Goal: Information Seeking & Learning: Learn about a topic

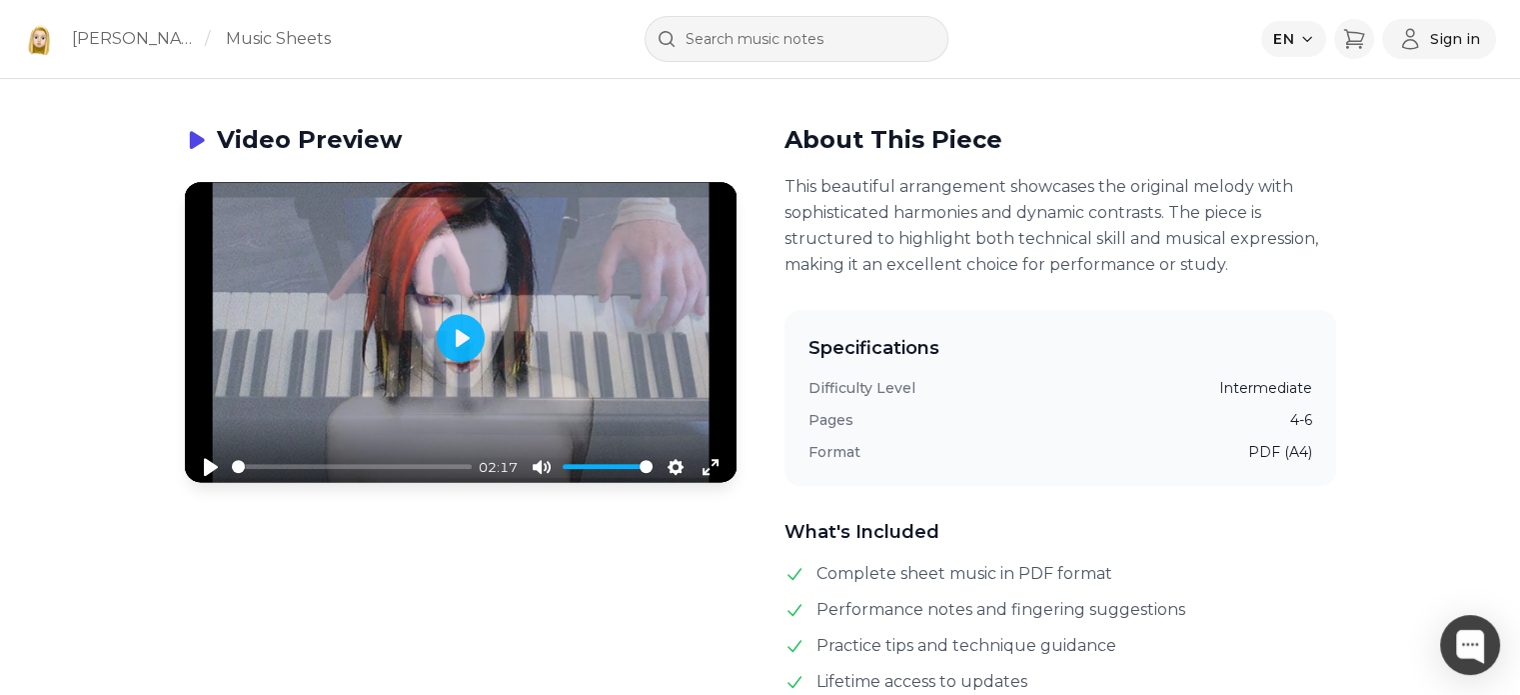
scroll to position [999, 0]
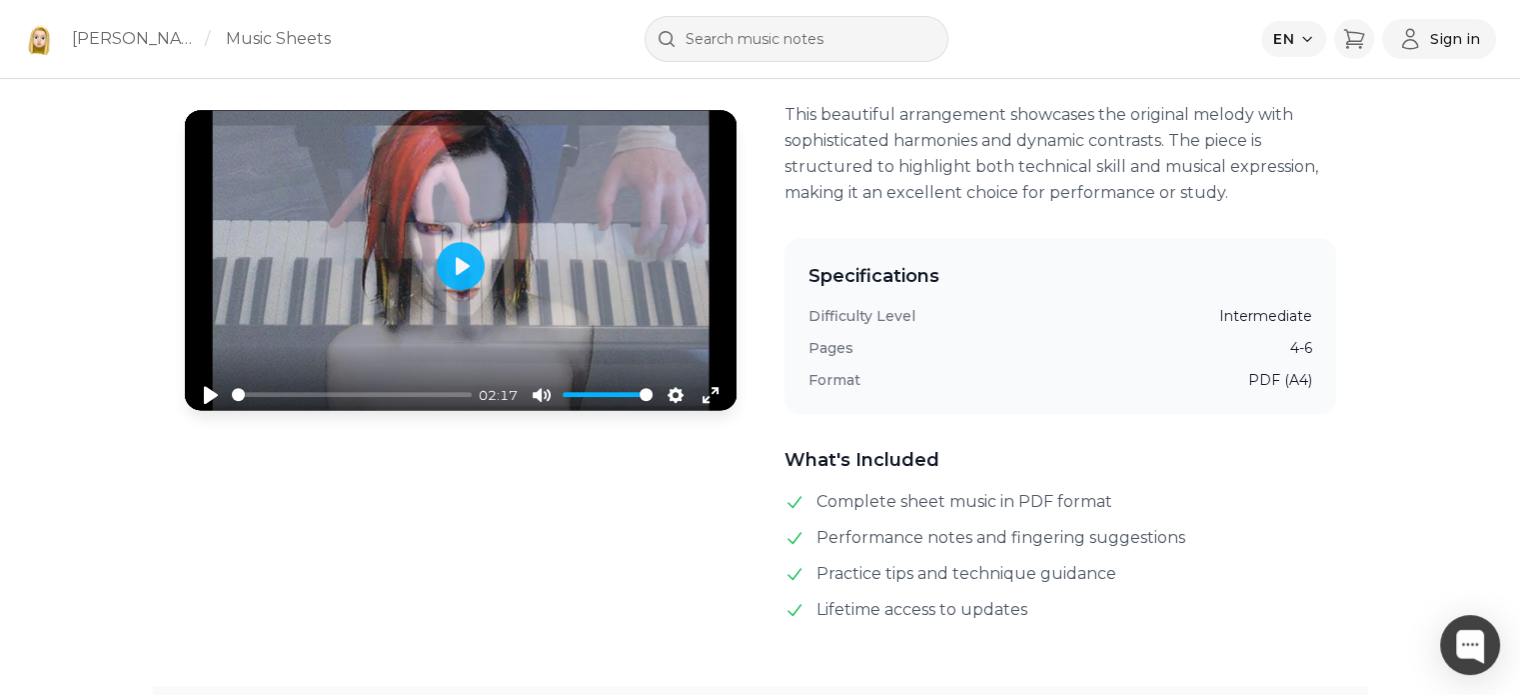
click at [1253, 316] on dd "Intermediate" at bounding box center [1265, 316] width 93 height 20
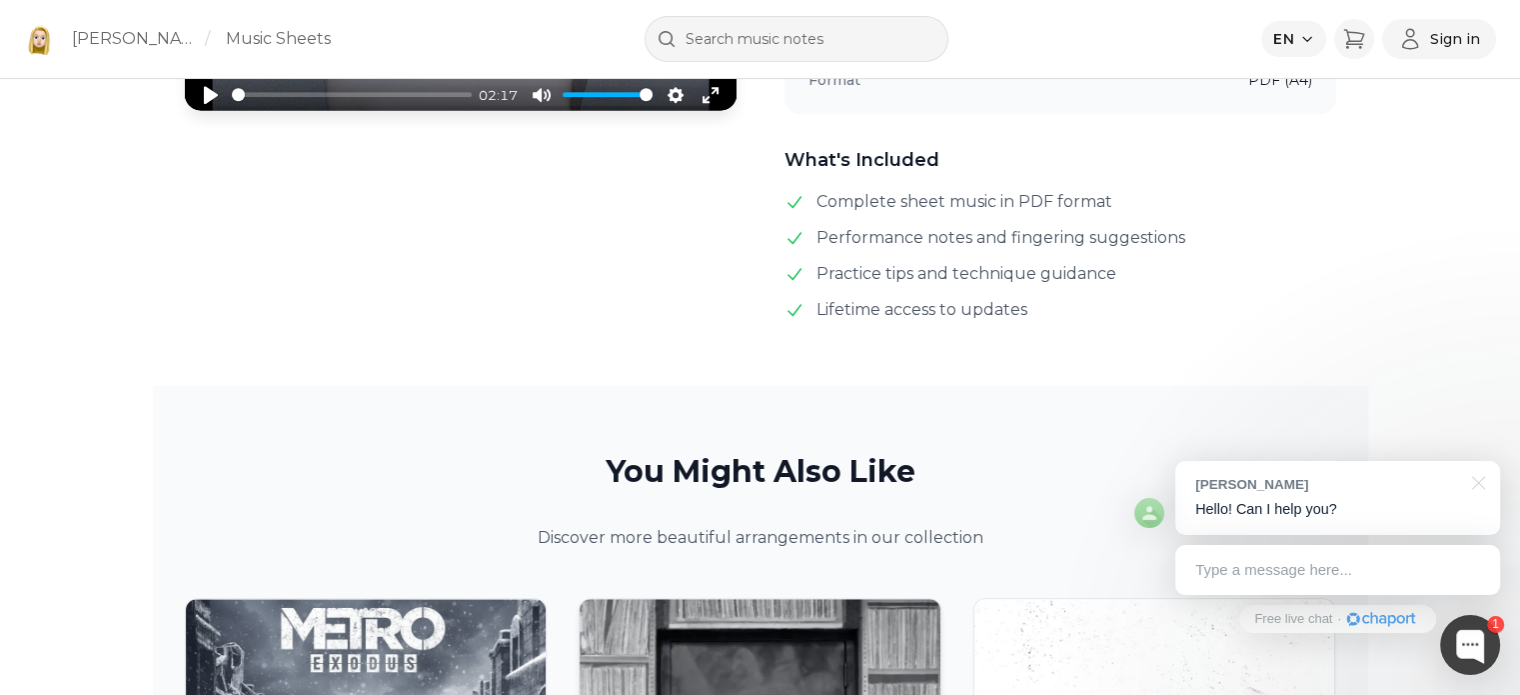
scroll to position [1799, 0]
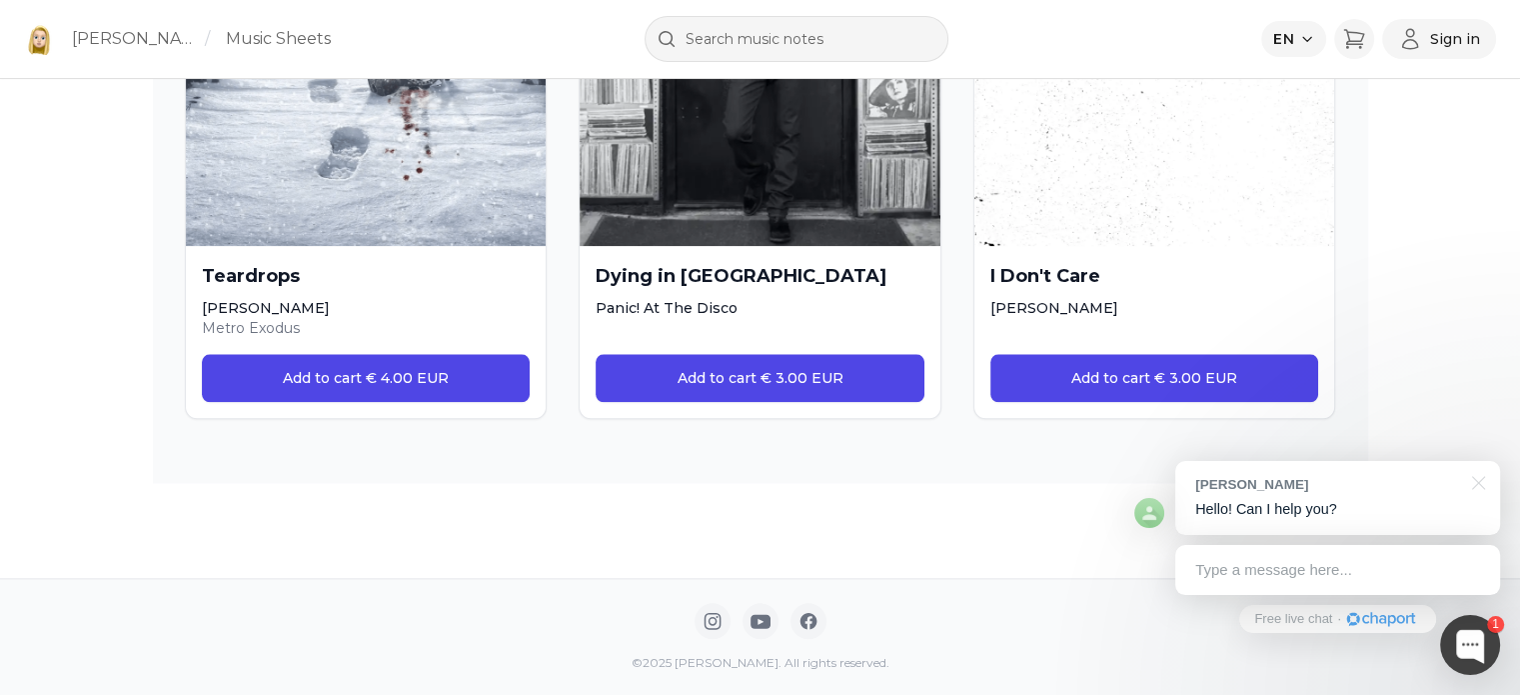
drag, startPoint x: 557, startPoint y: 564, endPoint x: 592, endPoint y: 499, distance: 73.8
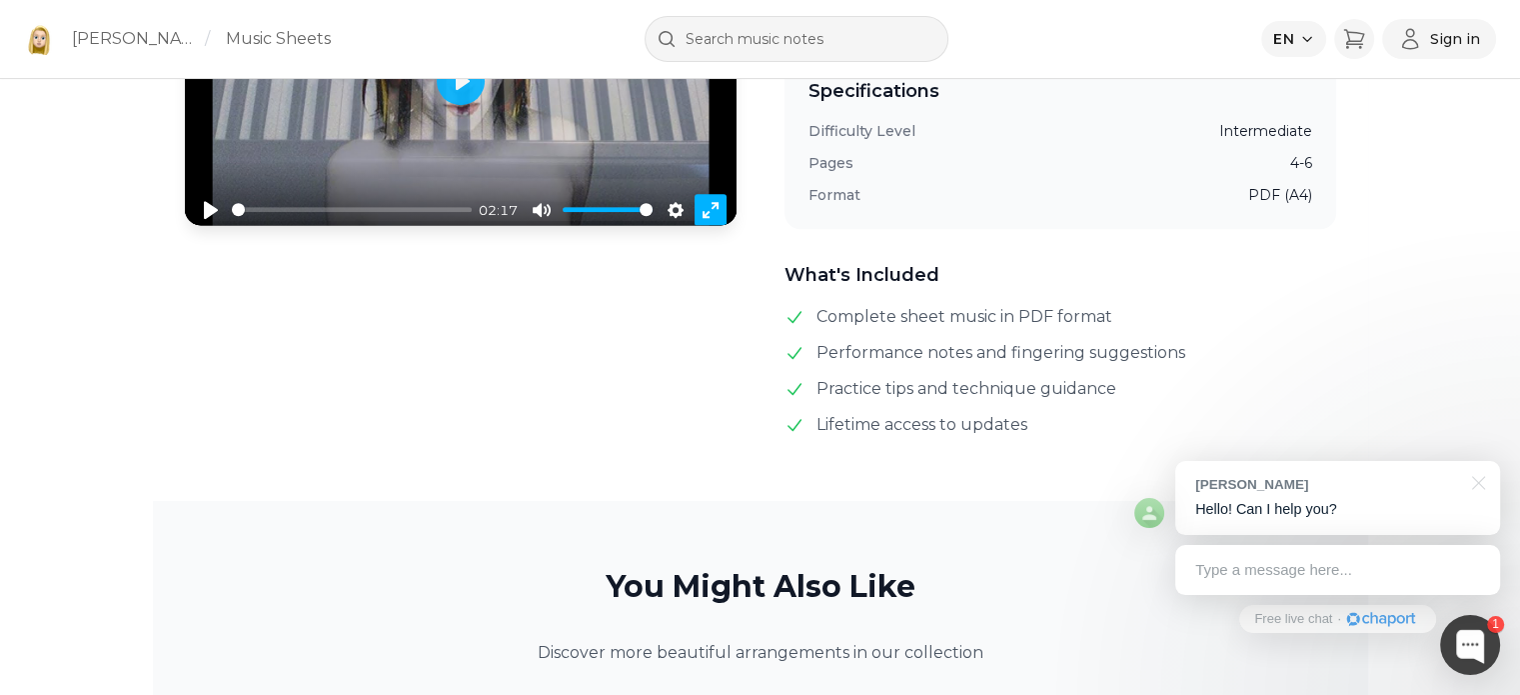
scroll to position [0, 0]
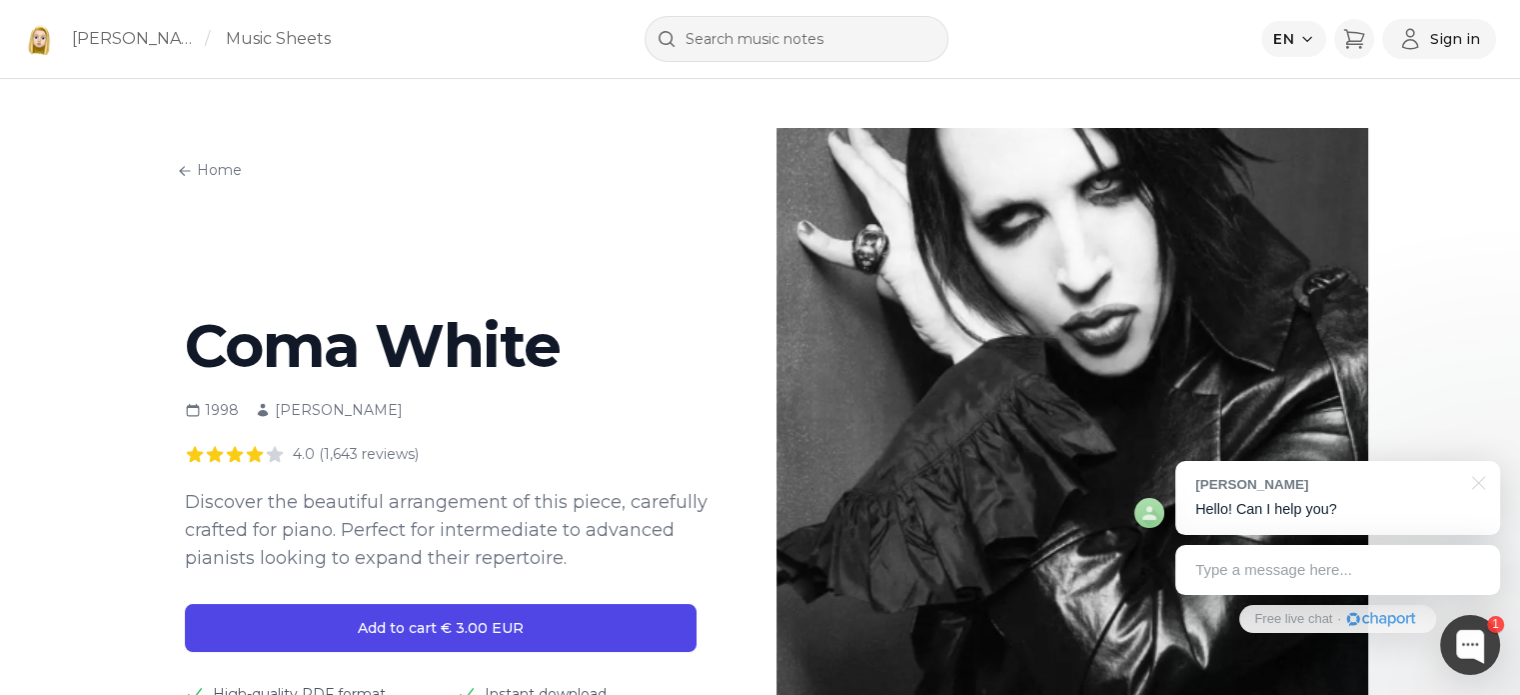
click at [326, 414] on div "[PERSON_NAME]" at bounding box center [329, 410] width 148 height 20
copy div "[PERSON_NAME]"
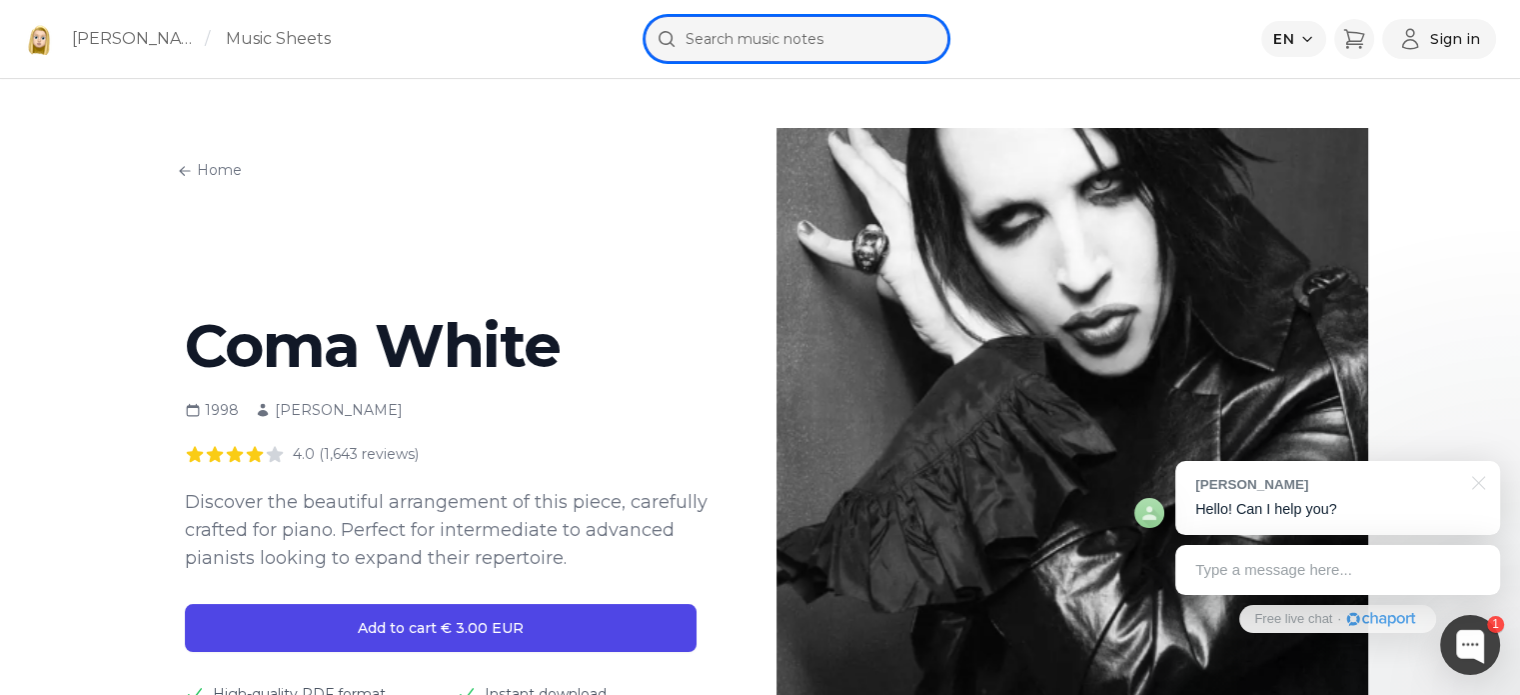
click at [802, 59] on input "text" at bounding box center [797, 39] width 304 height 46
paste input "[PERSON_NAME]"
type input "[PERSON_NAME]"
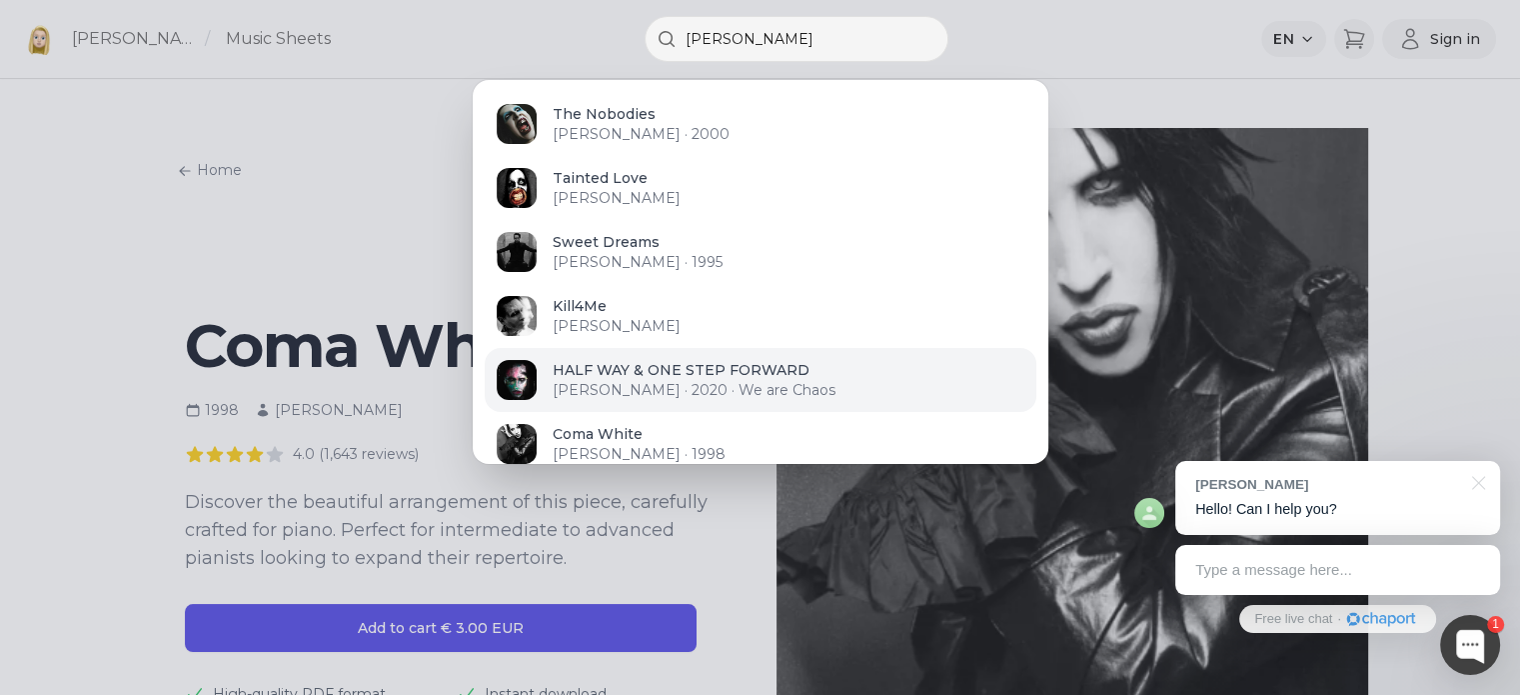
click at [728, 384] on p "[PERSON_NAME] · 2020 · We are Chaos" at bounding box center [789, 390] width 472 height 20
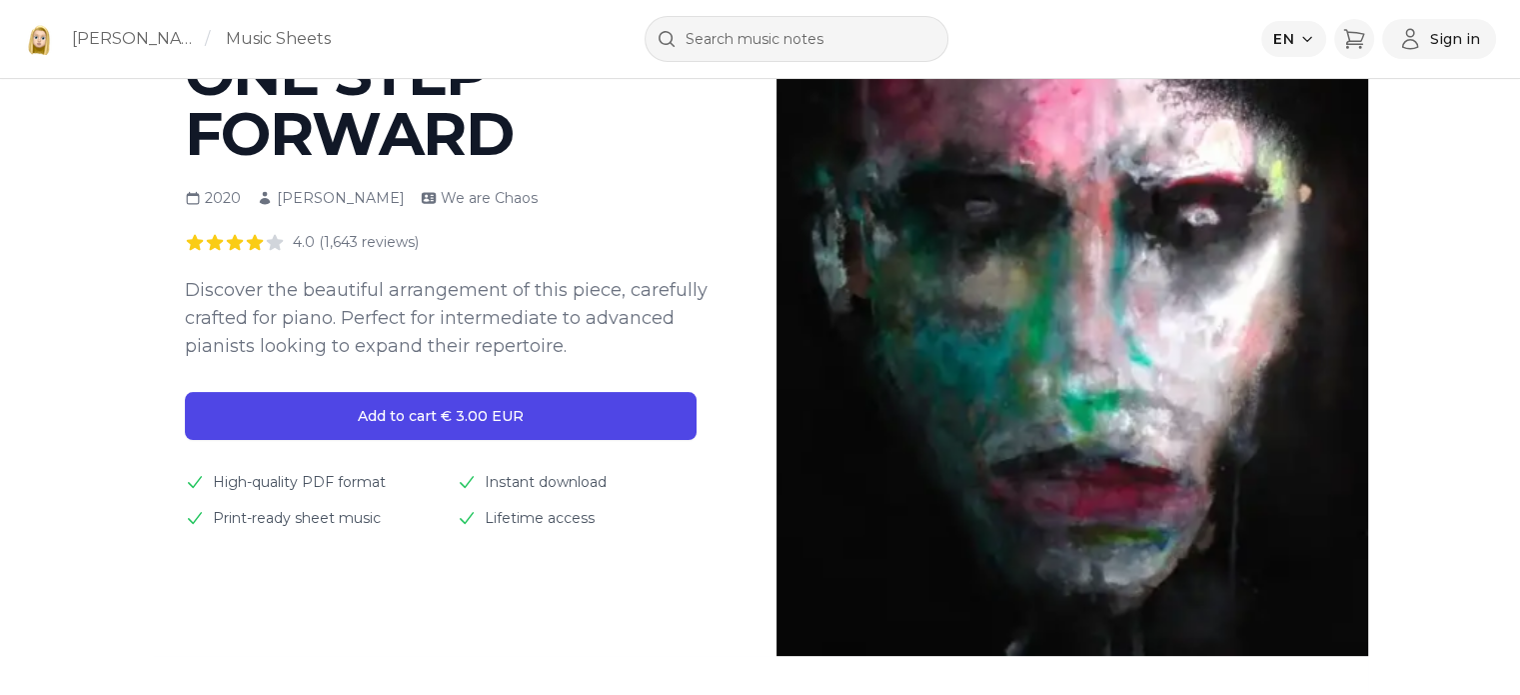
scroll to position [400, 0]
